Goal: Navigation & Orientation: Find specific page/section

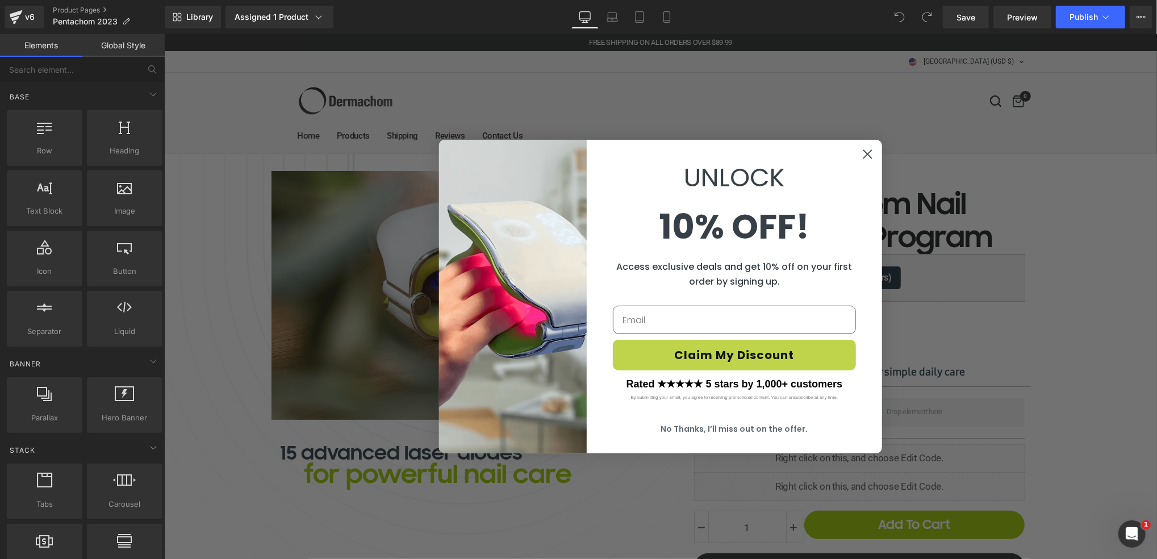
click at [863, 159] on circle "Close dialog" at bounding box center [867, 153] width 19 height 19
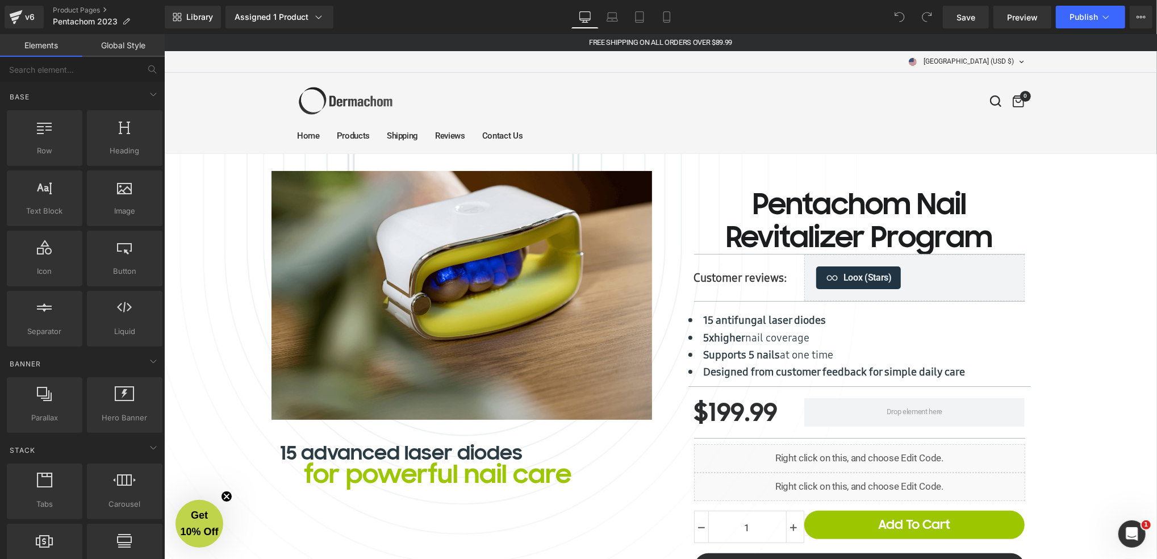
click at [901, 21] on icon at bounding box center [899, 16] width 9 height 9
click at [895, 5] on div "Library Assigned 1 Product Product Preview Pentachom - Antifungal Laser Device …" at bounding box center [661, 17] width 992 height 34
